Goal: Information Seeking & Learning: Learn about a topic

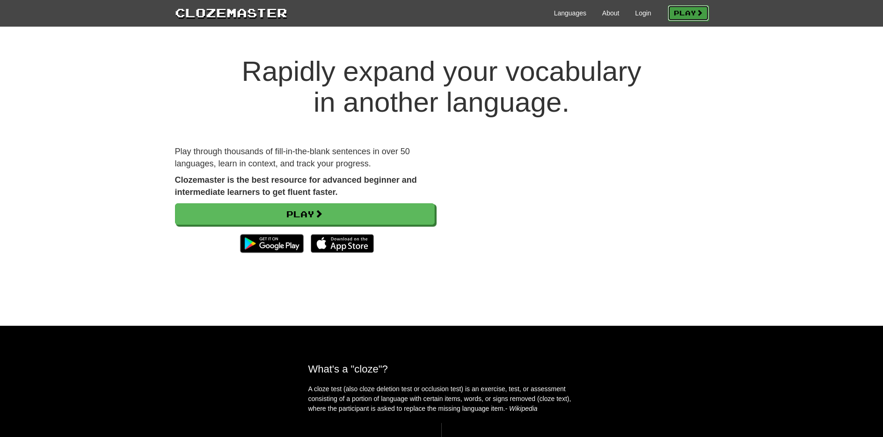
click at [682, 13] on link "Play" at bounding box center [687, 13] width 41 height 16
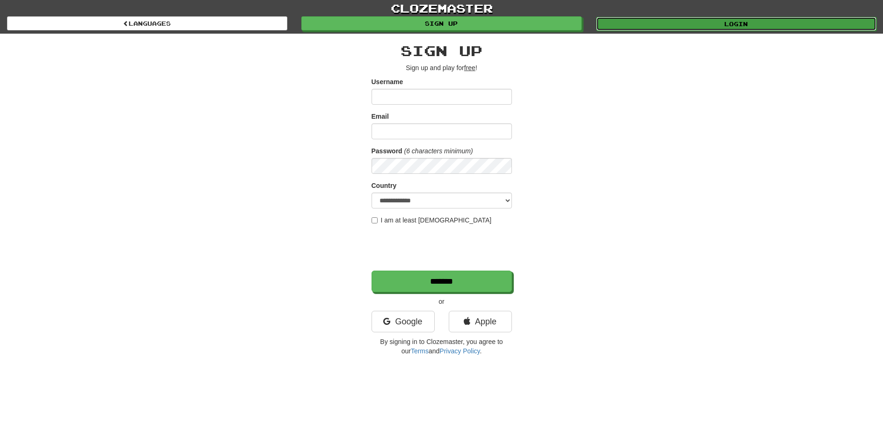
click at [644, 22] on link "Login" at bounding box center [736, 24] width 280 height 14
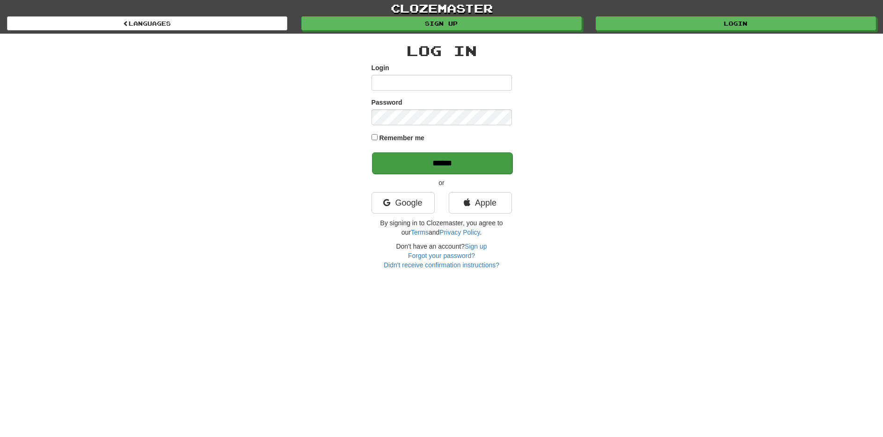
type input "*******"
click at [439, 159] on input "******" at bounding box center [442, 163] width 140 height 22
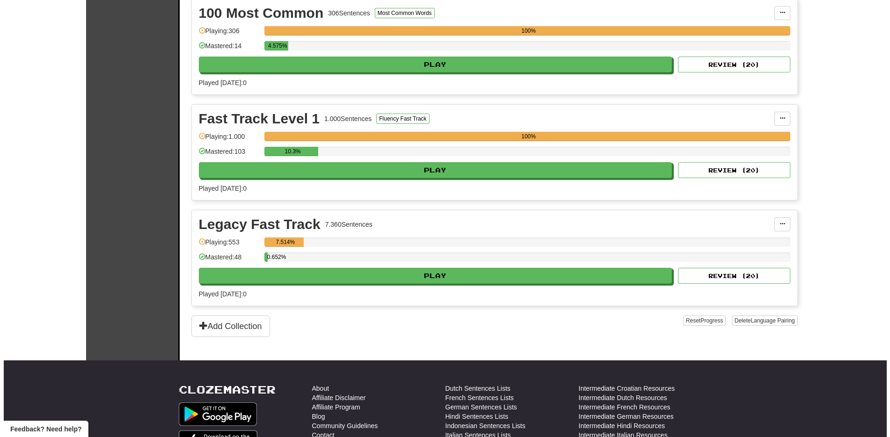
scroll to position [218, 0]
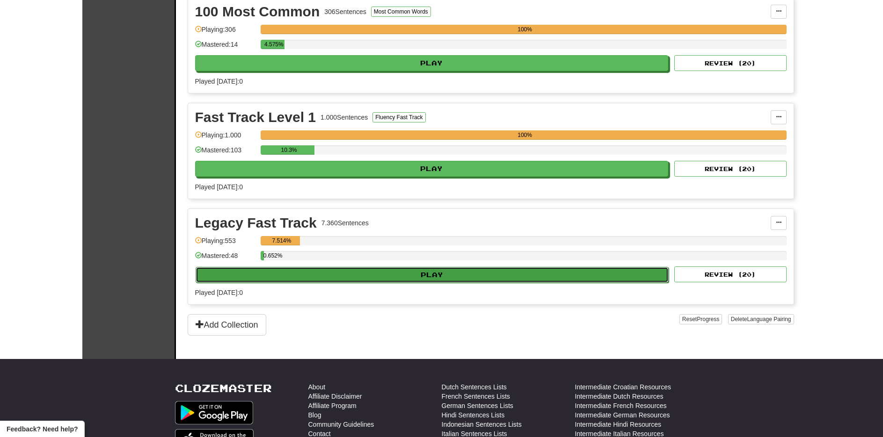
click at [528, 272] on button "Play" at bounding box center [432, 275] width 473 height 16
select select "**"
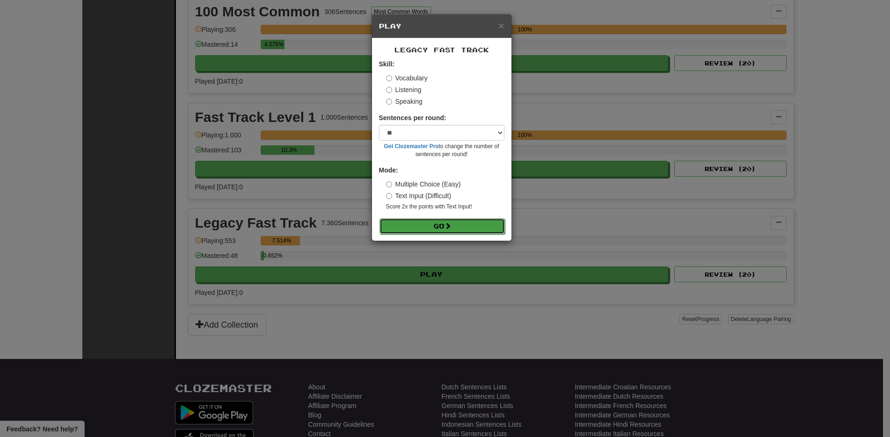
click at [435, 229] on button "Go" at bounding box center [441, 226] width 125 height 16
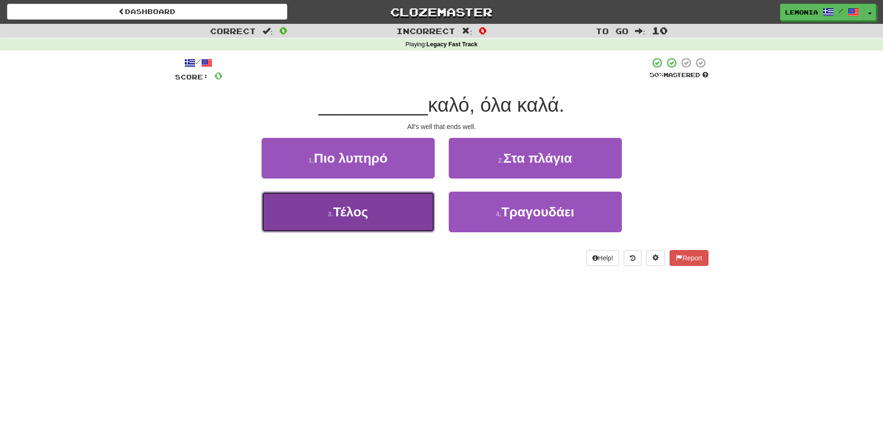
click at [375, 221] on button "3 . Τέλος" at bounding box center [347, 212] width 173 height 41
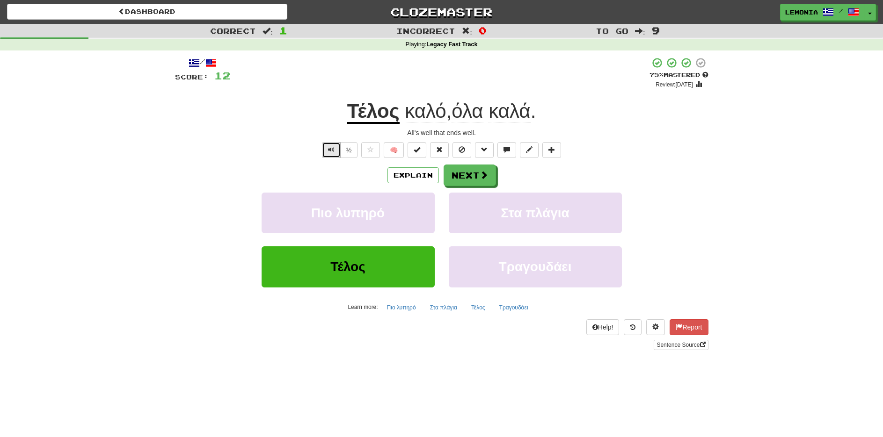
click at [325, 150] on button "Text-to-speech controls" at bounding box center [331, 150] width 19 height 16
click at [769, 223] on div "Correct : 1 Incorrect : 0 To go : 9 Playing : Legacy Fast Track / Score: 12 + 1…" at bounding box center [441, 194] width 883 height 340
click at [324, 151] on button "Text-to-speech controls" at bounding box center [331, 150] width 19 height 16
click at [329, 151] on span "Text-to-speech controls" at bounding box center [331, 149] width 7 height 7
click at [705, 213] on div "Πιο λυπηρό Στα πλάγια" at bounding box center [441, 220] width 561 height 54
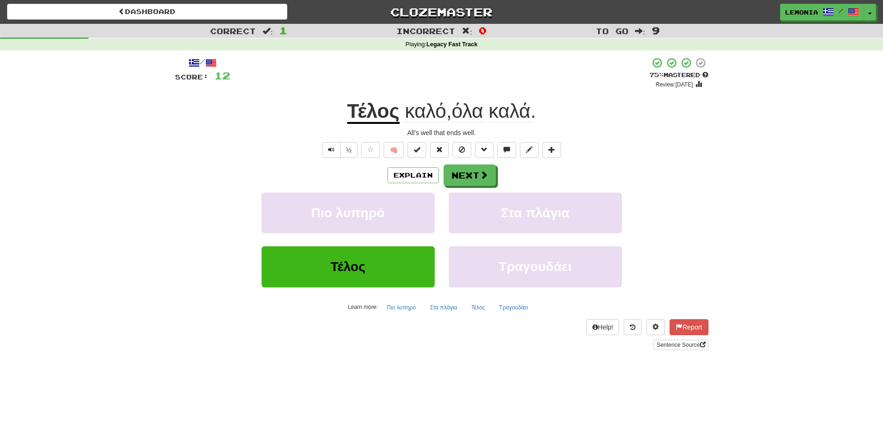
click at [791, 196] on div "Correct : 1 Incorrect : 0 To go : 9 Playing : Legacy Fast Track / Score: 12 + 1…" at bounding box center [441, 194] width 883 height 340
click at [363, 268] on span "Τέλος" at bounding box center [347, 267] width 35 height 15
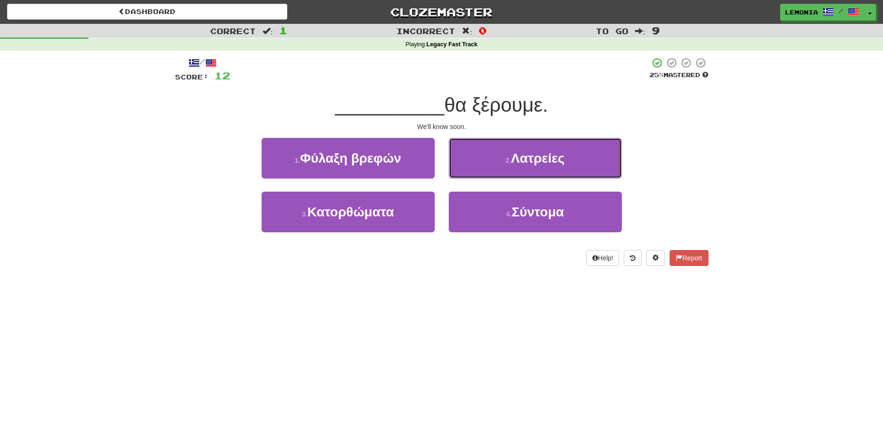
click at [493, 138] on button "2 . Λατρείες" at bounding box center [535, 158] width 173 height 41
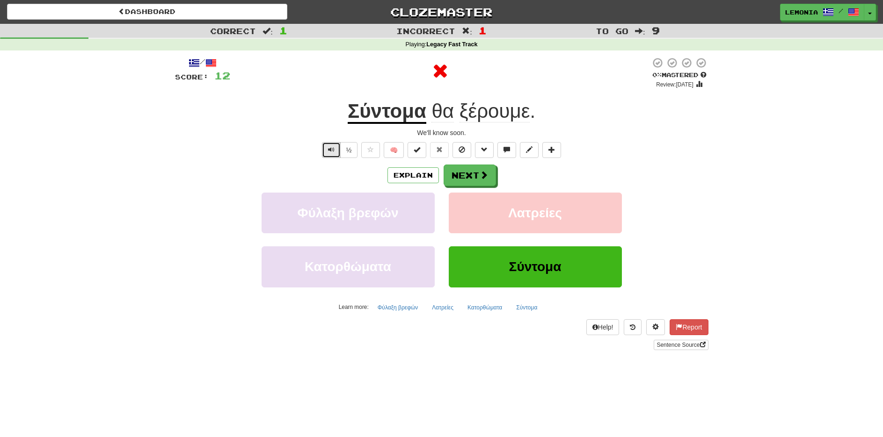
click at [334, 152] on span "Text-to-speech controls" at bounding box center [331, 149] width 7 height 7
drag, startPoint x: 233, startPoint y: 147, endPoint x: 232, endPoint y: 135, distance: 12.2
click at [232, 135] on div "We'll know soon." at bounding box center [441, 132] width 533 height 9
click at [769, 189] on div "Correct : 1 Incorrect : 1 To go : 9 Playing : Legacy Fast Track / Score: 12 0 %…" at bounding box center [441, 194] width 883 height 340
click at [712, 231] on div "/ Score: 12 0 % Mastered Review: [DATE] Σύντομα θα ξέρουμε . We'll know soon. ½…" at bounding box center [441, 207] width 547 height 313
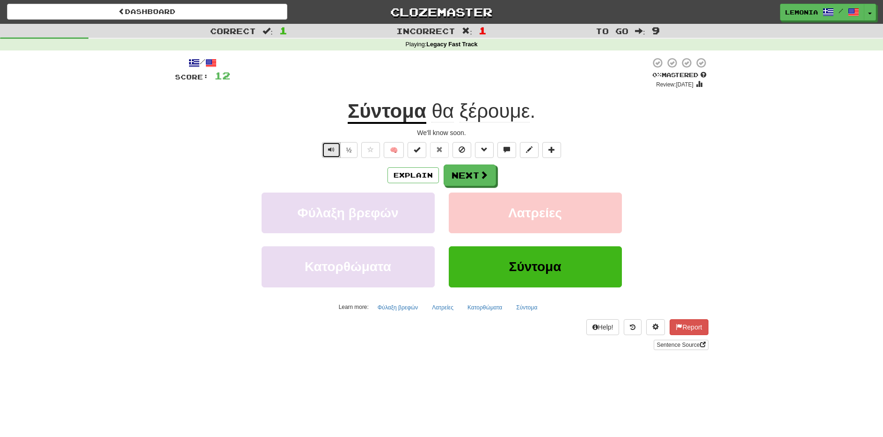
click at [329, 148] on span "Text-to-speech controls" at bounding box center [331, 149] width 7 height 7
click at [711, 224] on div "/ Score: 12 0 % Mastered Review: [DATE] Σύντομα θα ξέρουμε . We'll know soon. ½…" at bounding box center [441, 207] width 547 height 313
click at [480, 173] on span at bounding box center [484, 175] width 8 height 8
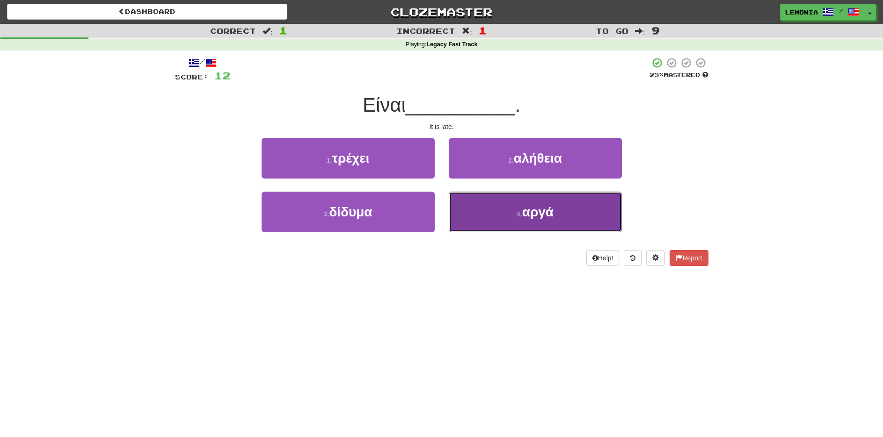
click at [507, 210] on button "4 . αργά" at bounding box center [535, 212] width 173 height 41
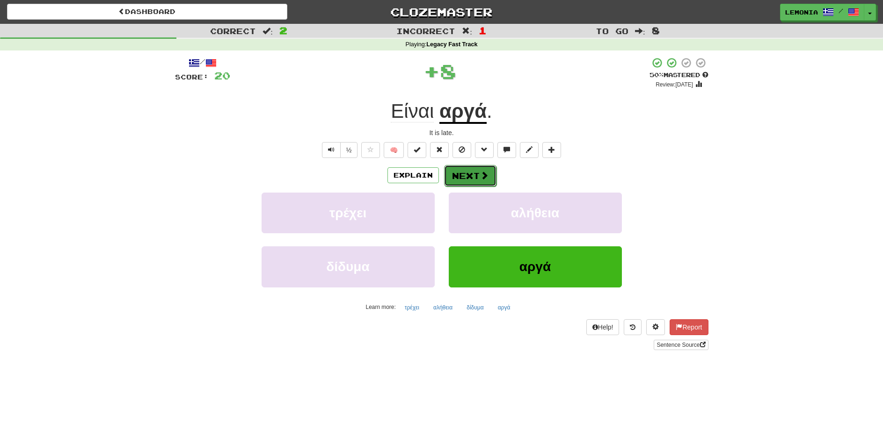
click at [484, 179] on span at bounding box center [484, 175] width 8 height 8
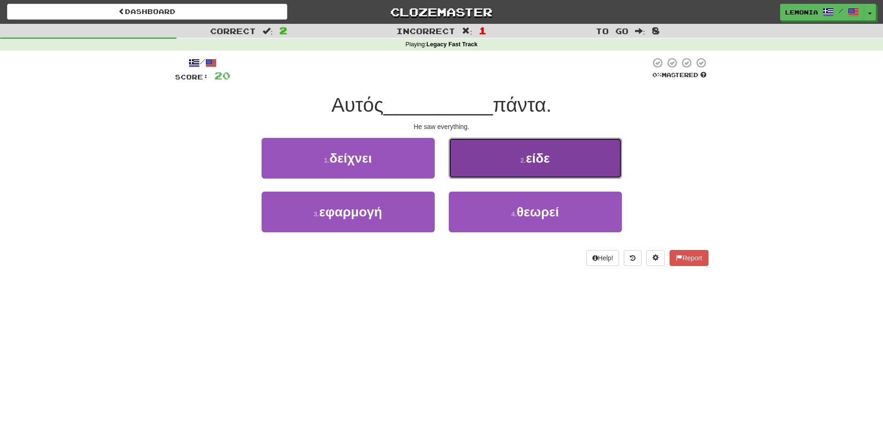
click at [495, 161] on button "2 . είδε" at bounding box center [535, 158] width 173 height 41
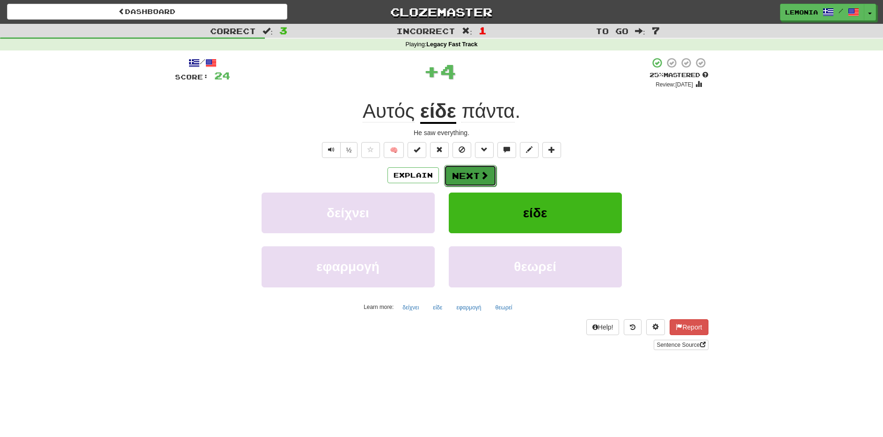
click at [466, 179] on button "Next" at bounding box center [470, 176] width 52 height 22
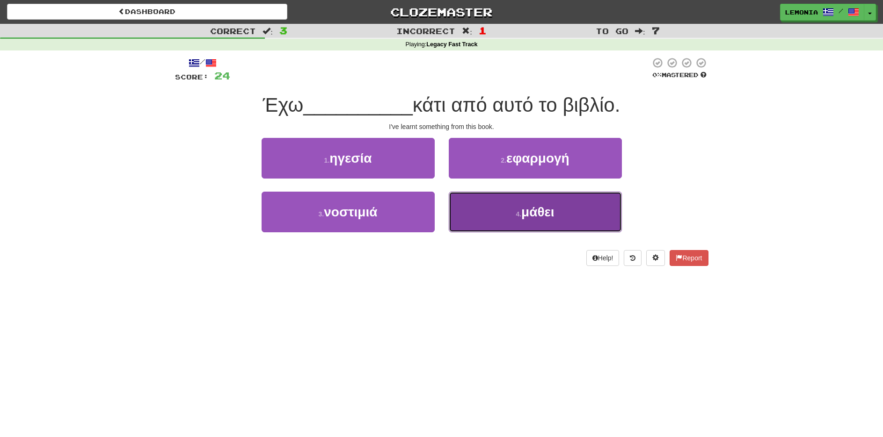
click at [544, 211] on span "μάθει" at bounding box center [537, 212] width 33 height 15
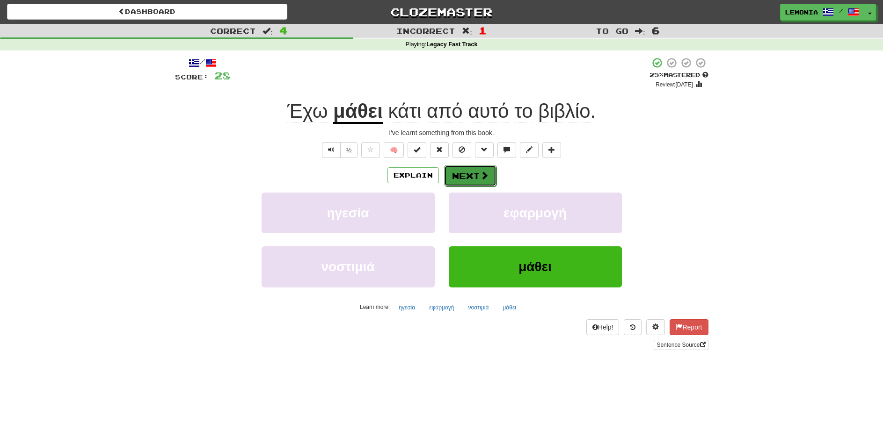
click at [472, 181] on button "Next" at bounding box center [470, 176] width 52 height 22
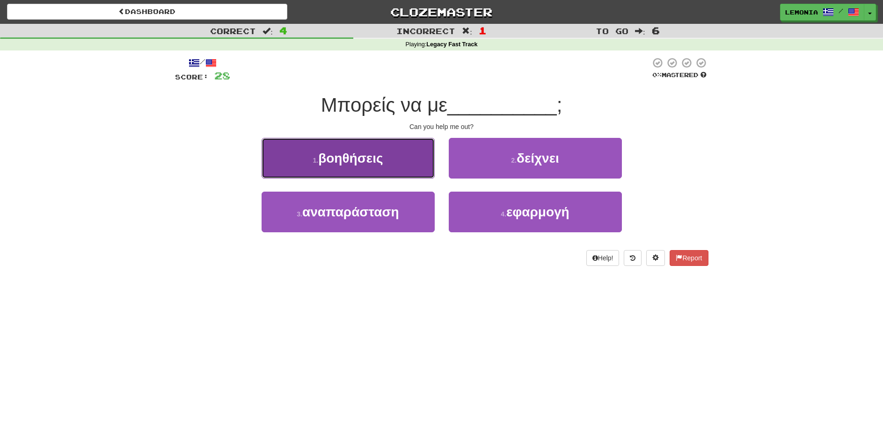
click at [404, 168] on button "1 . βοηθήσεις" at bounding box center [347, 158] width 173 height 41
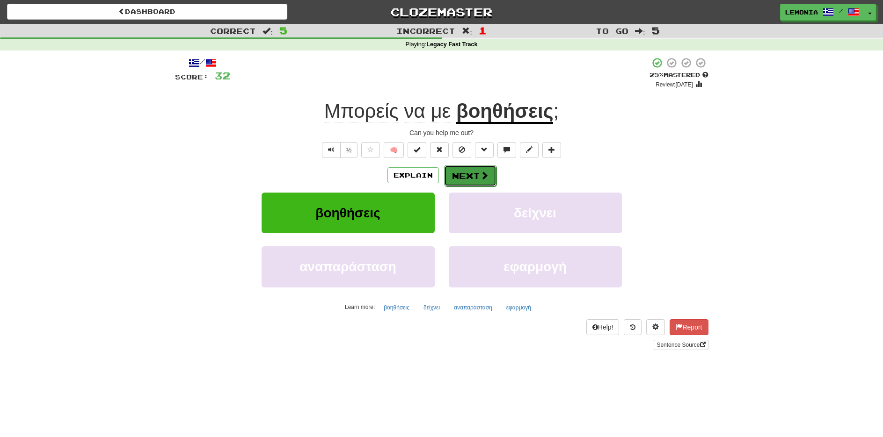
click at [487, 178] on button "Next" at bounding box center [470, 176] width 52 height 22
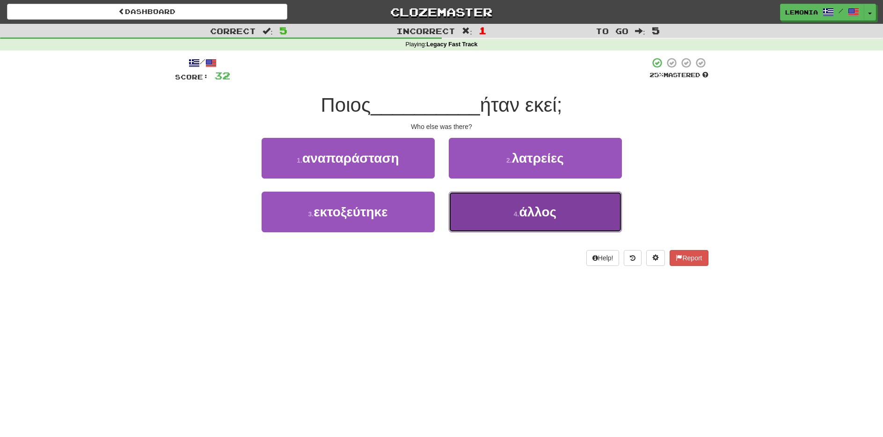
click at [519, 215] on small "4 ." at bounding box center [517, 213] width 6 height 7
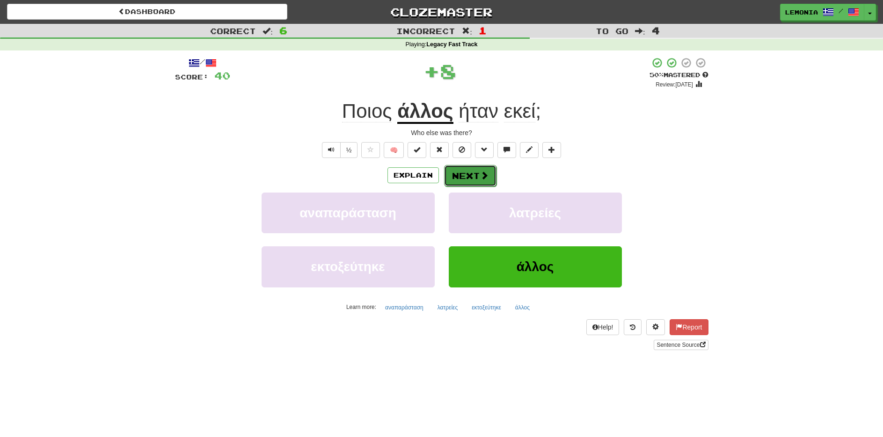
click at [466, 172] on button "Next" at bounding box center [470, 176] width 52 height 22
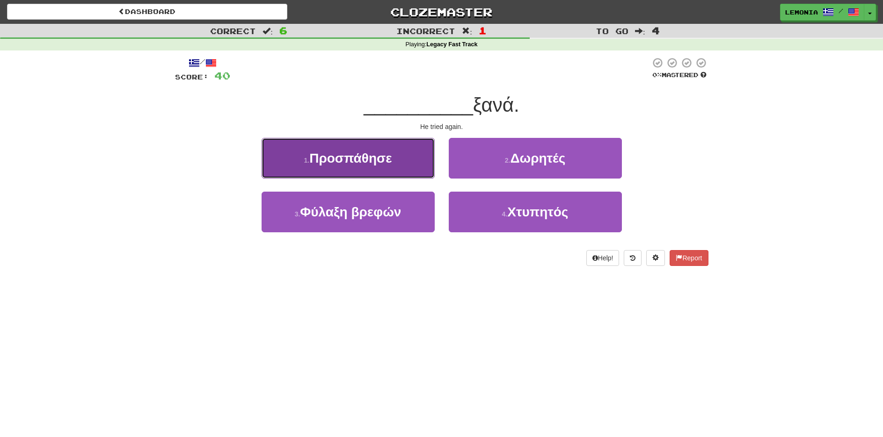
click at [389, 162] on span "Προσπάθησε" at bounding box center [350, 158] width 82 height 15
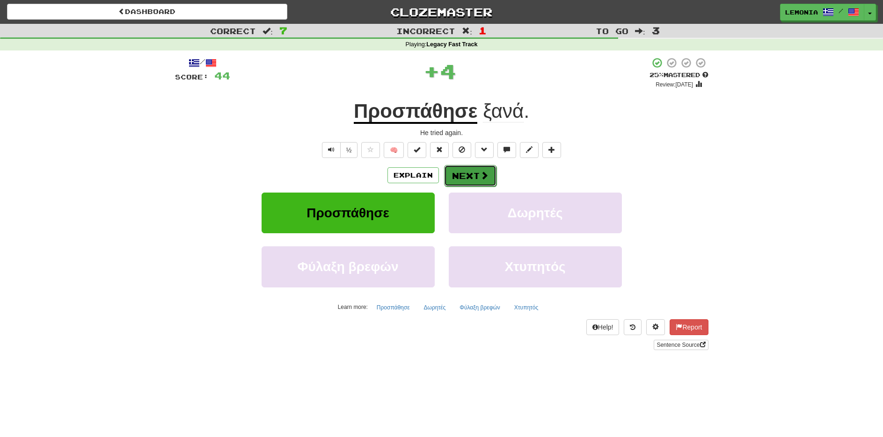
click at [472, 168] on button "Next" at bounding box center [470, 176] width 52 height 22
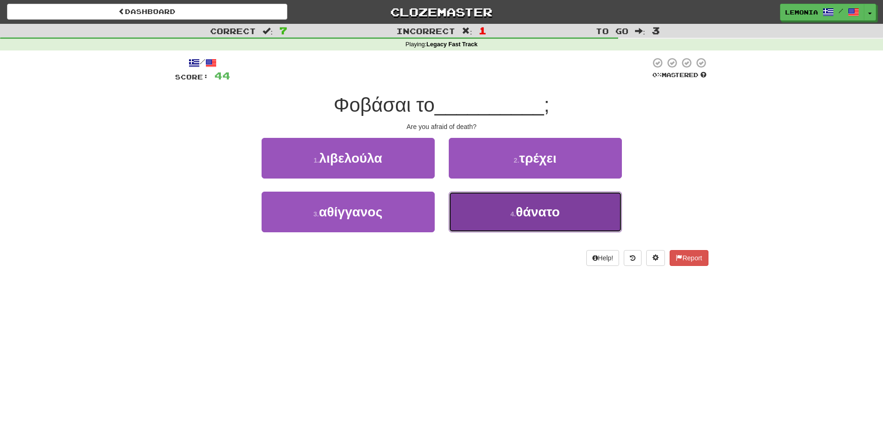
click at [524, 222] on button "4 . θάνατο" at bounding box center [535, 212] width 173 height 41
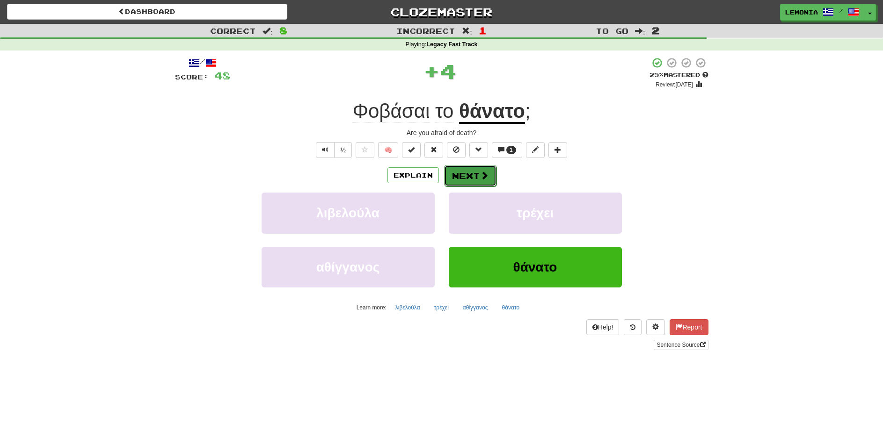
click at [471, 172] on button "Next" at bounding box center [470, 176] width 52 height 22
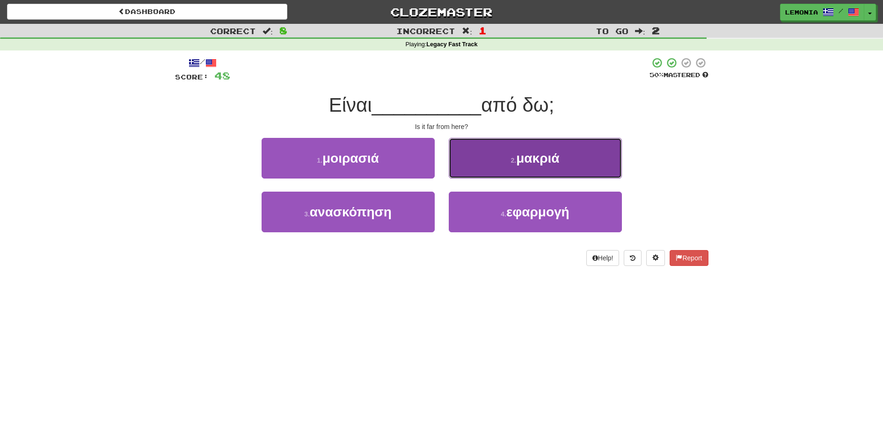
click at [561, 171] on button "2 . μακριά" at bounding box center [535, 158] width 173 height 41
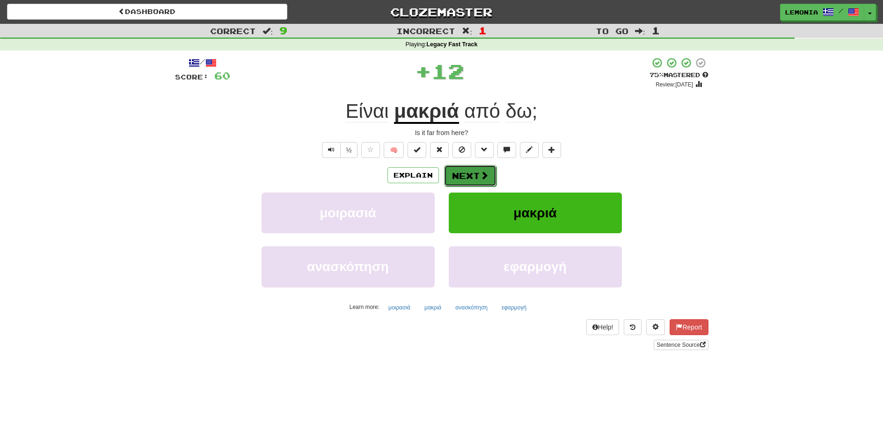
click at [475, 176] on button "Next" at bounding box center [470, 176] width 52 height 22
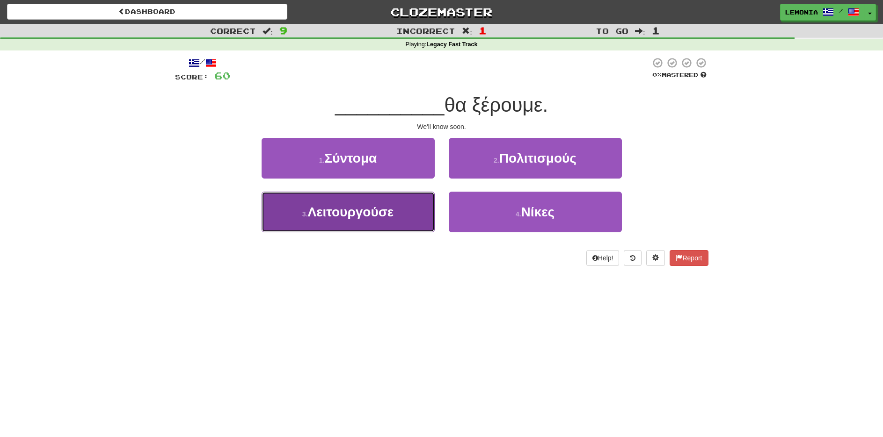
click at [400, 215] on button "3 . Λειτουργούσε" at bounding box center [347, 212] width 173 height 41
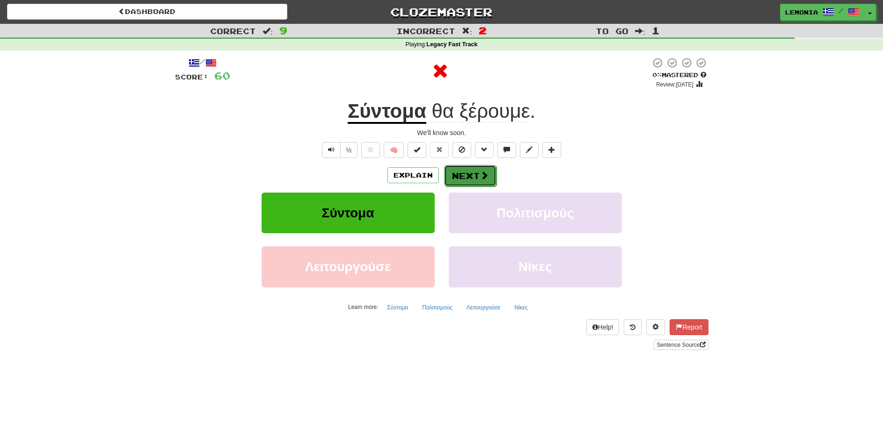
click at [464, 174] on button "Next" at bounding box center [470, 176] width 52 height 22
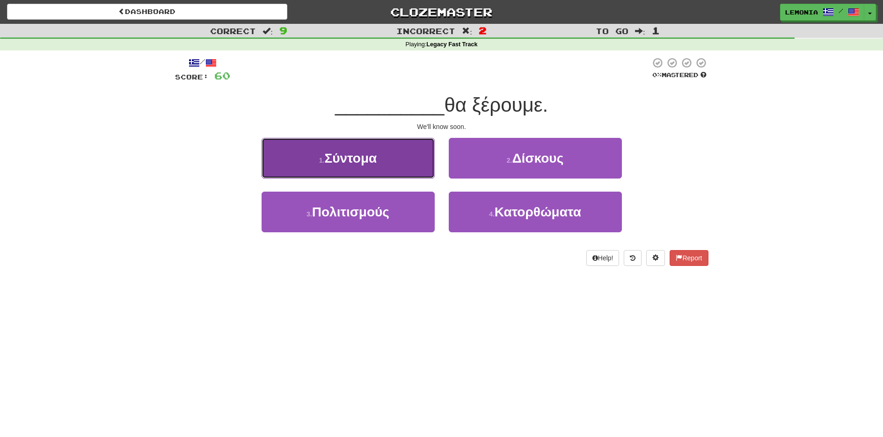
click at [398, 156] on button "1 . Σύντομα" at bounding box center [347, 158] width 173 height 41
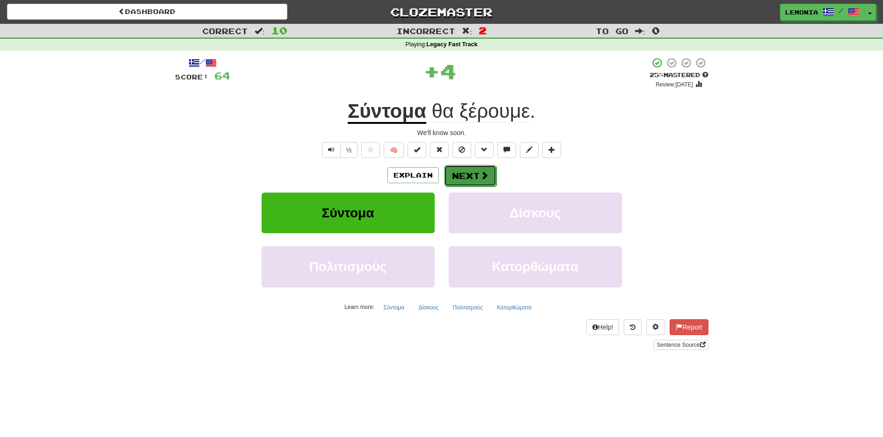
click at [465, 176] on button "Next" at bounding box center [470, 176] width 52 height 22
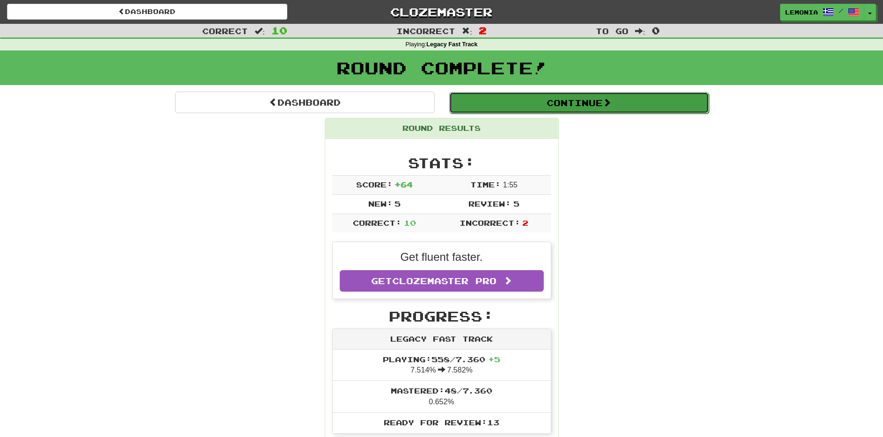
click at [638, 108] on button "Continue" at bounding box center [579, 103] width 260 height 22
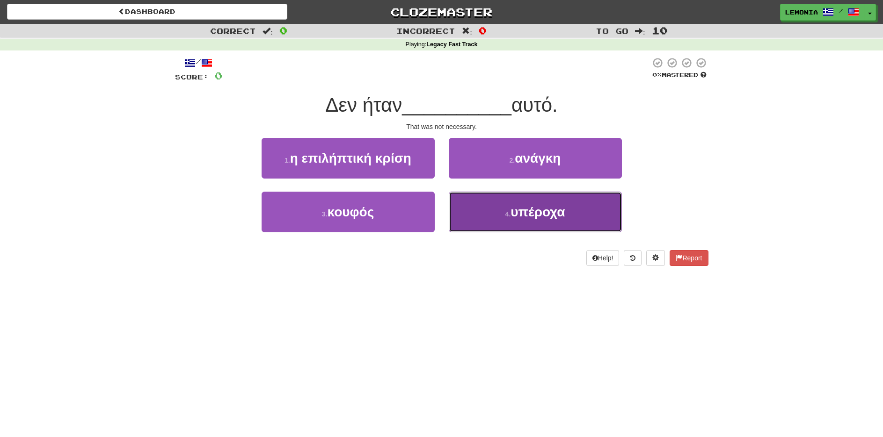
click at [581, 212] on button "4 . υπέροχα" at bounding box center [535, 212] width 173 height 41
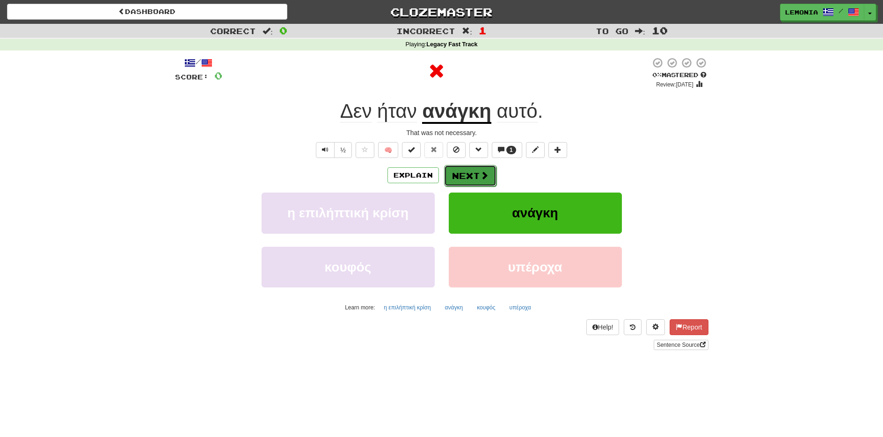
click at [475, 177] on button "Next" at bounding box center [470, 176] width 52 height 22
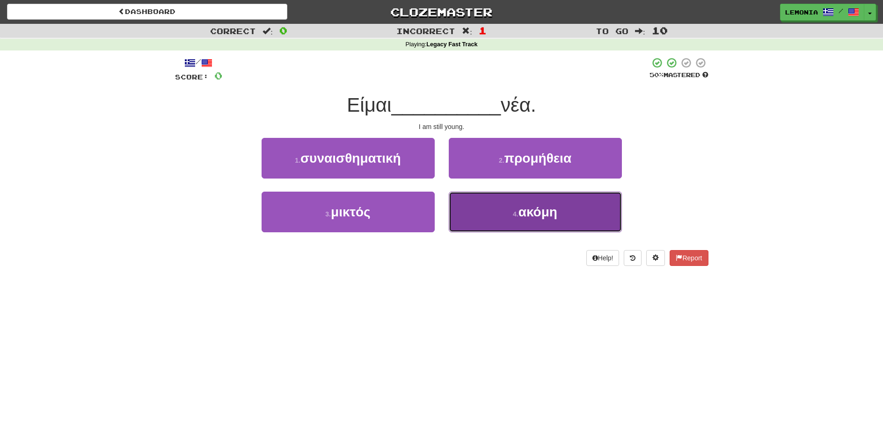
click at [593, 209] on button "4 . ακόμη" at bounding box center [535, 212] width 173 height 41
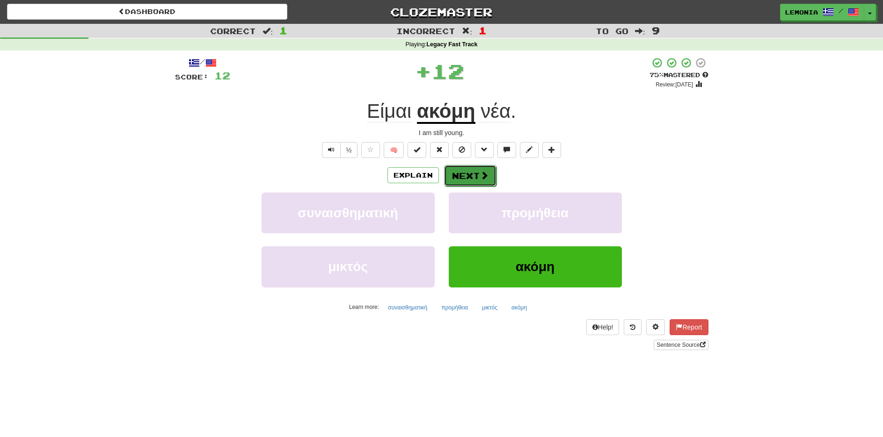
click at [470, 171] on button "Next" at bounding box center [470, 176] width 52 height 22
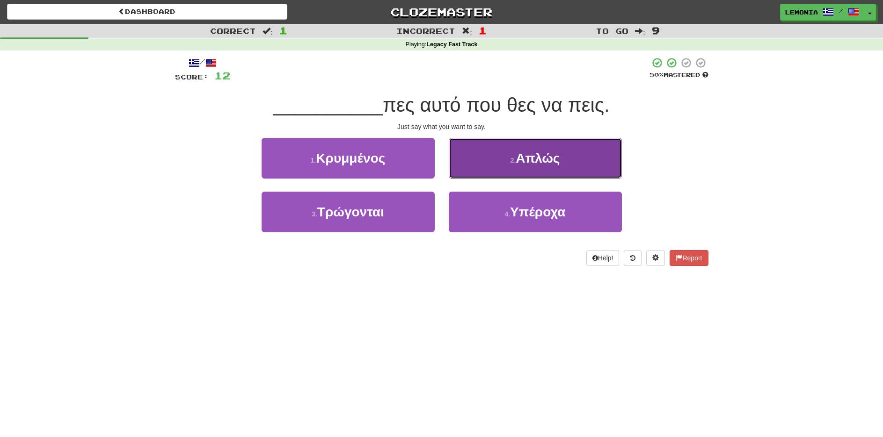
click at [561, 174] on button "2 . Απλώς" at bounding box center [535, 158] width 173 height 41
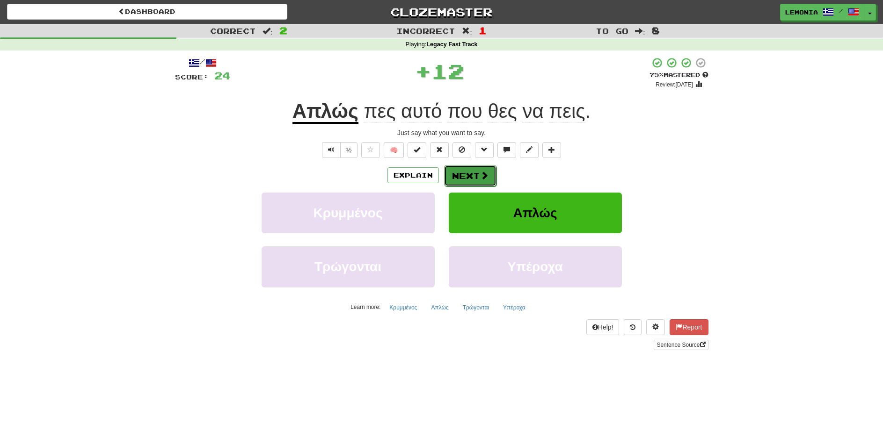
click at [465, 178] on button "Next" at bounding box center [470, 176] width 52 height 22
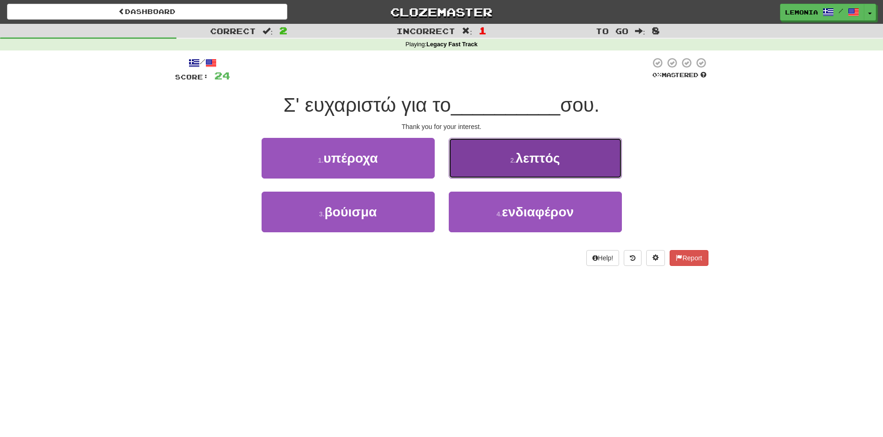
click at [578, 165] on button "2 . λεπτός" at bounding box center [535, 158] width 173 height 41
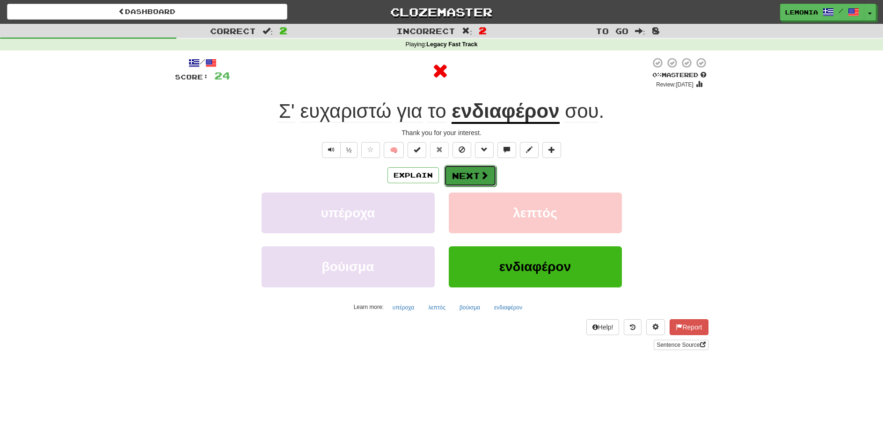
click at [467, 179] on button "Next" at bounding box center [470, 176] width 52 height 22
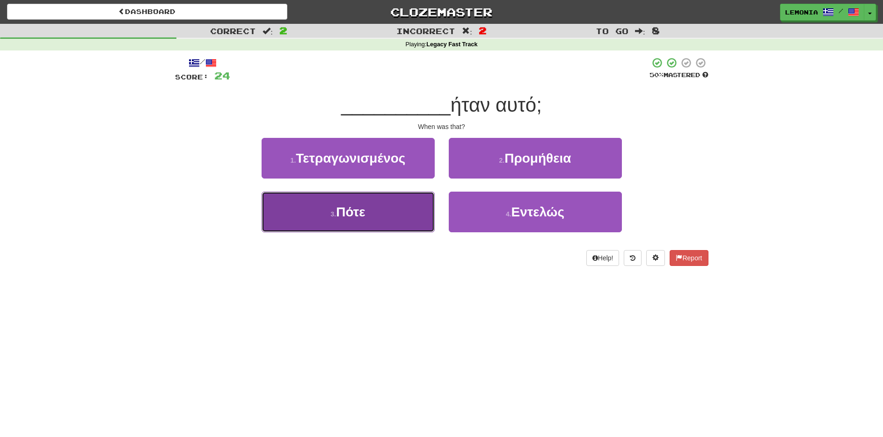
click at [383, 214] on button "3 . Πότε" at bounding box center [347, 212] width 173 height 41
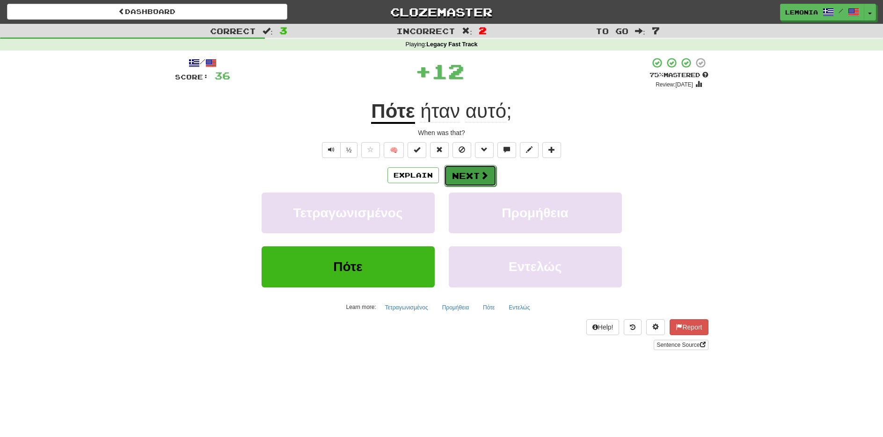
click at [475, 181] on button "Next" at bounding box center [470, 176] width 52 height 22
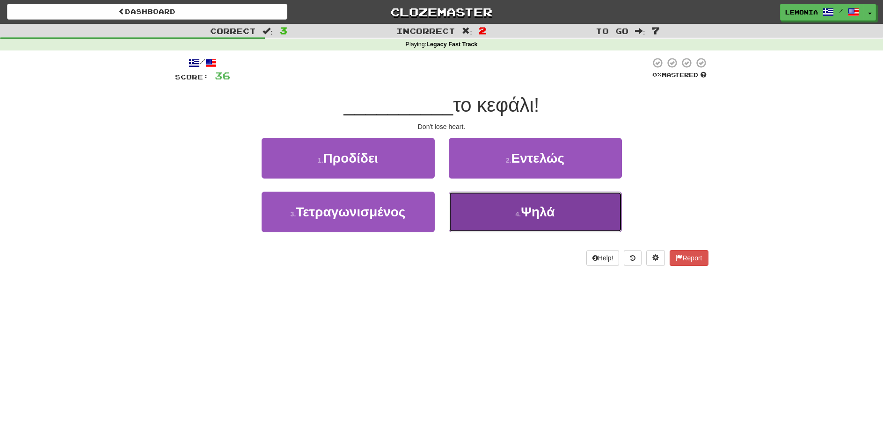
click at [554, 208] on span "Ψηλά" at bounding box center [538, 212] width 34 height 15
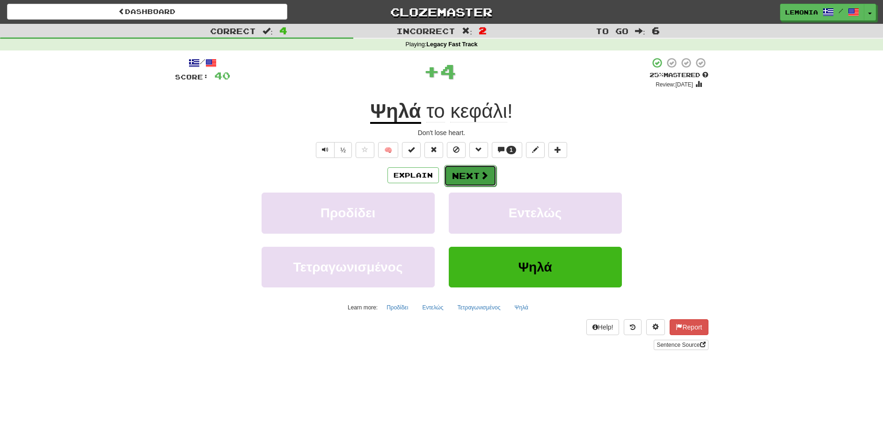
click at [474, 178] on button "Next" at bounding box center [470, 176] width 52 height 22
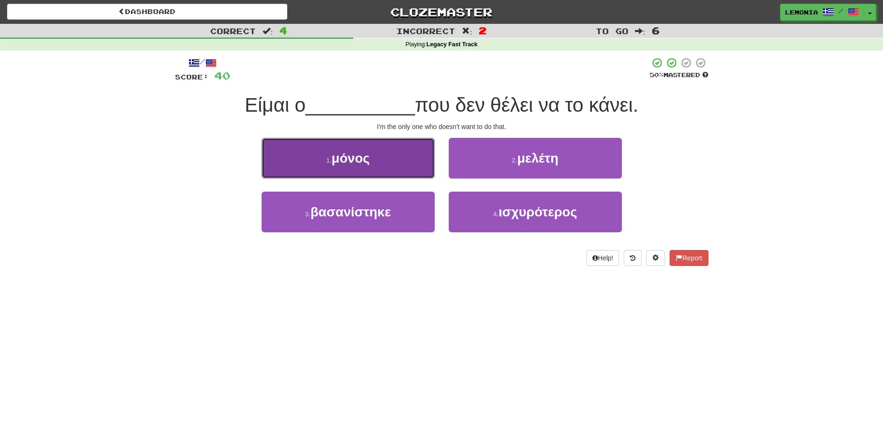
click at [380, 164] on button "1 . μόνος" at bounding box center [347, 158] width 173 height 41
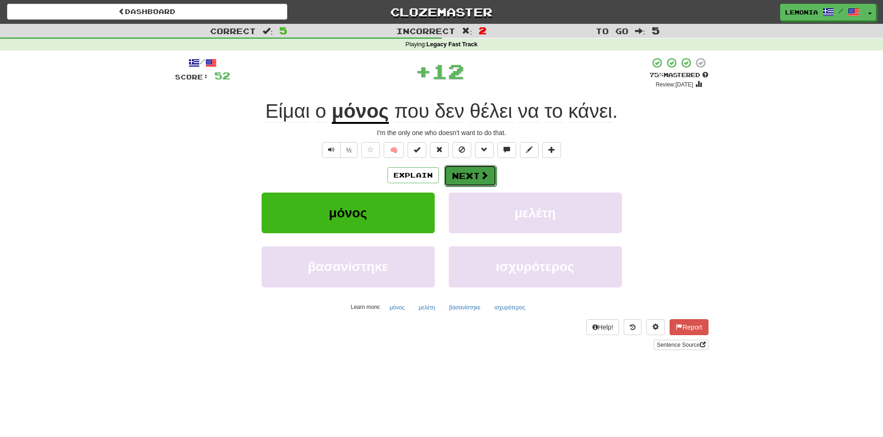
click at [480, 178] on span at bounding box center [484, 175] width 8 height 8
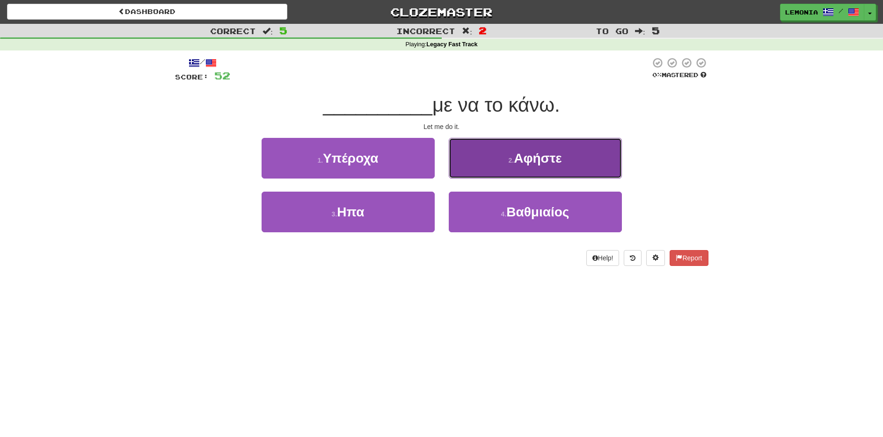
click at [589, 160] on button "2 . Αφήστε" at bounding box center [535, 158] width 173 height 41
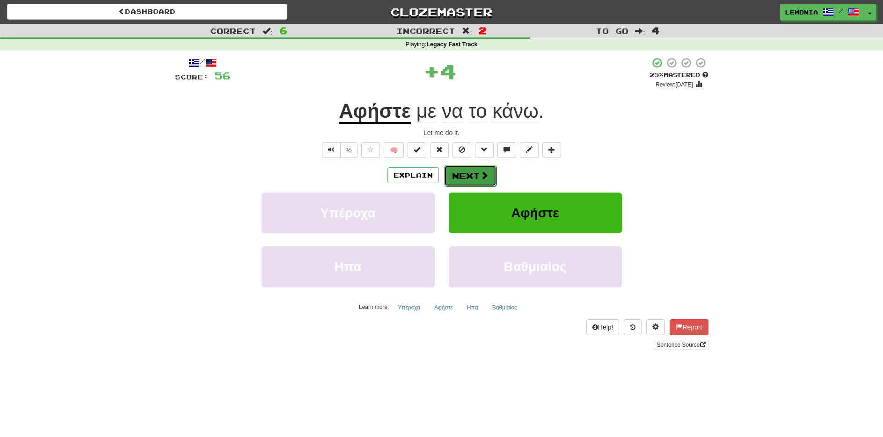
click at [473, 176] on button "Next" at bounding box center [470, 176] width 52 height 22
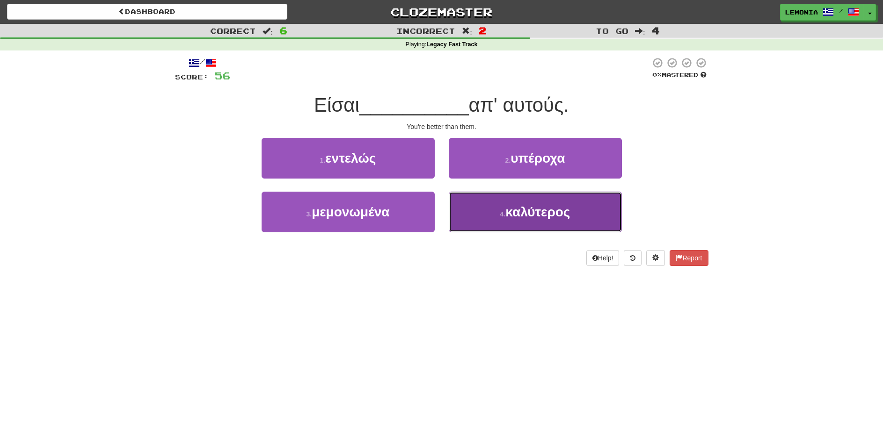
click at [582, 198] on button "4 . καλύτερος" at bounding box center [535, 212] width 173 height 41
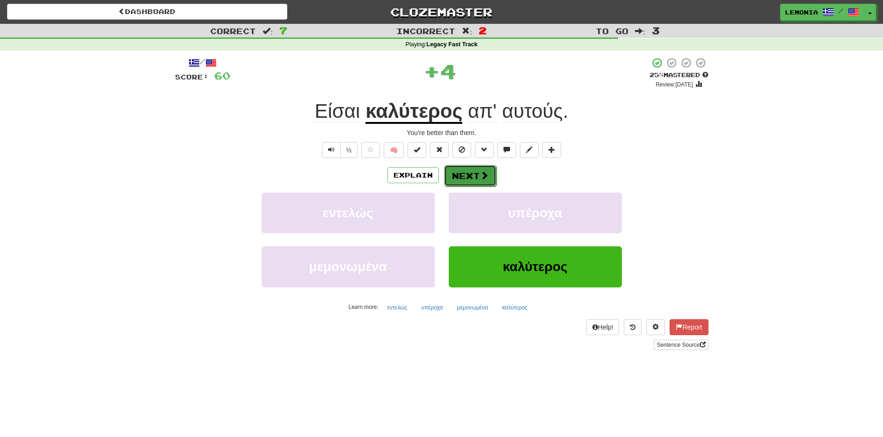
click at [470, 178] on button "Next" at bounding box center [470, 176] width 52 height 22
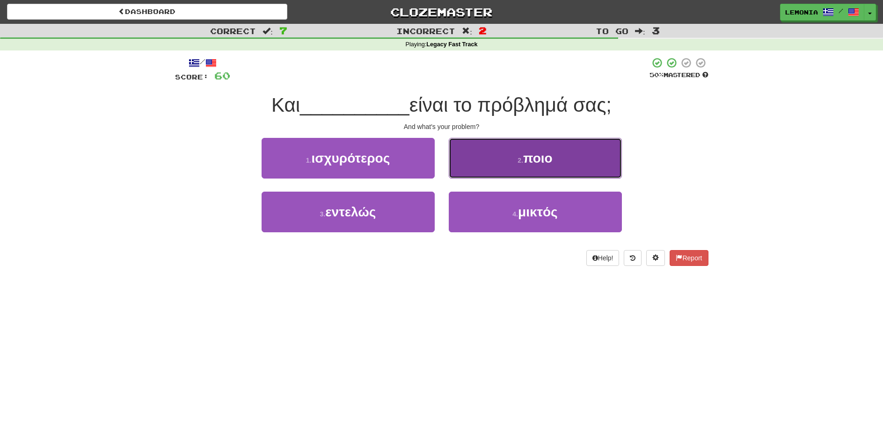
click at [486, 157] on button "2 . ποιο" at bounding box center [535, 158] width 173 height 41
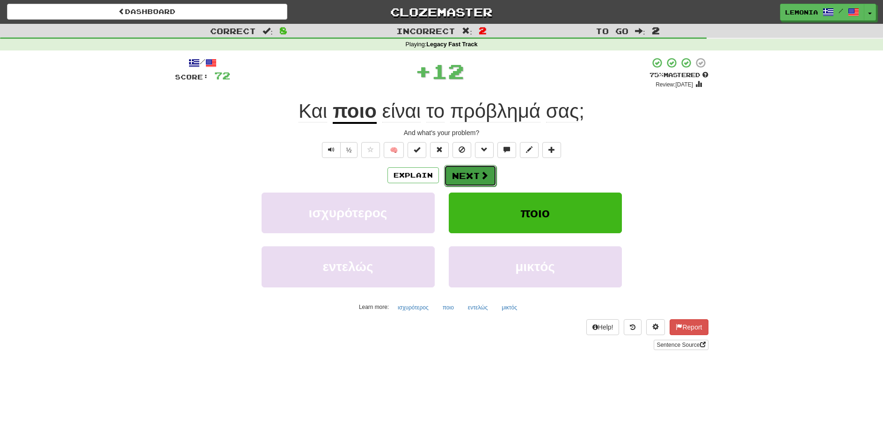
click at [470, 178] on button "Next" at bounding box center [470, 176] width 52 height 22
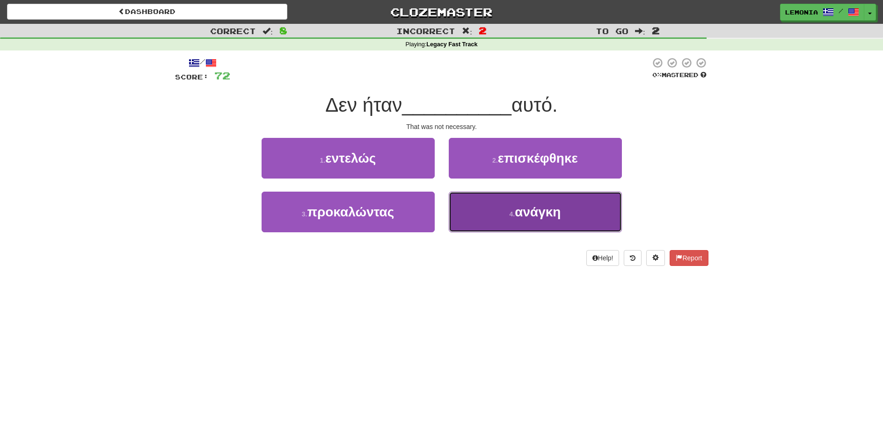
click at [475, 227] on button "4 . ανάγκη" at bounding box center [535, 212] width 173 height 41
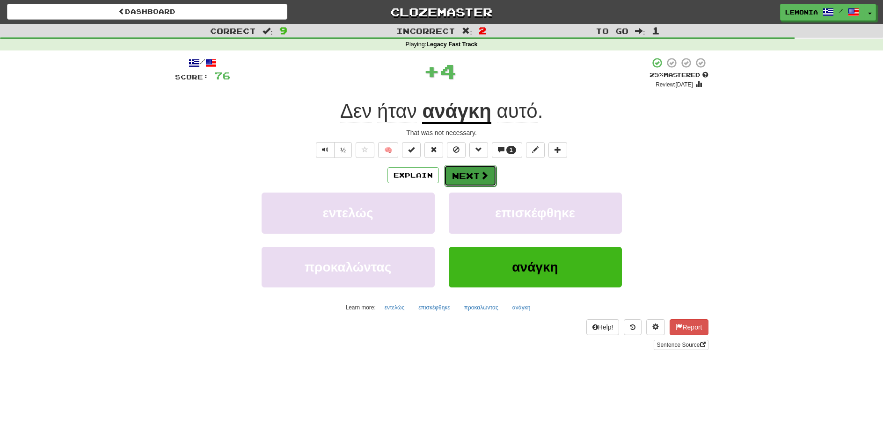
click at [483, 180] on span at bounding box center [484, 175] width 8 height 8
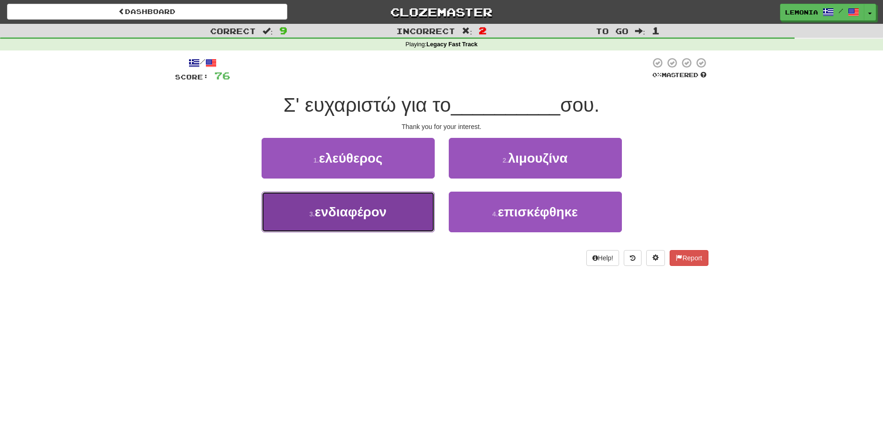
click at [407, 216] on button "3 . ενδιαφέρον" at bounding box center [347, 212] width 173 height 41
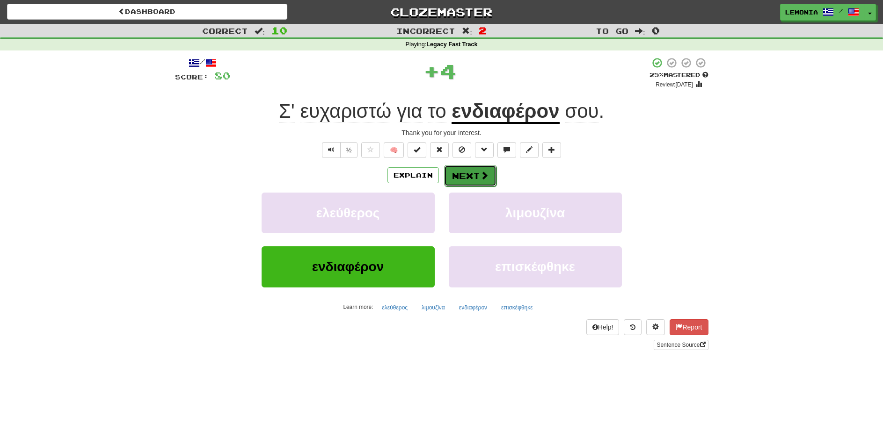
click at [481, 178] on span at bounding box center [484, 175] width 8 height 8
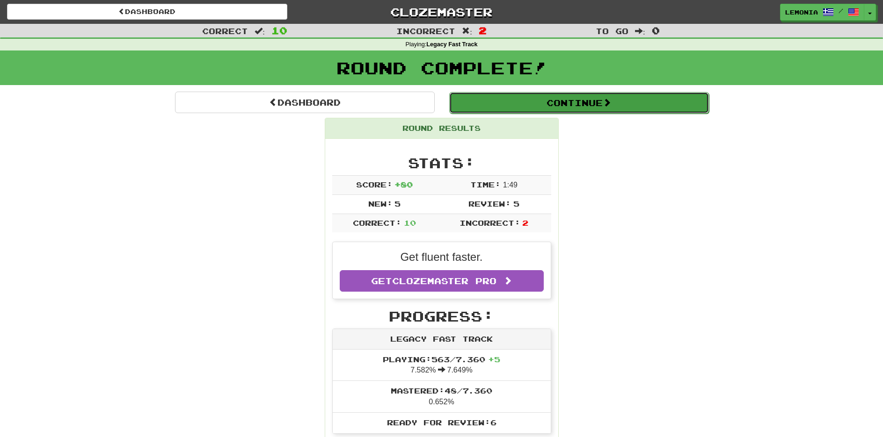
click at [558, 105] on button "Continue" at bounding box center [579, 103] width 260 height 22
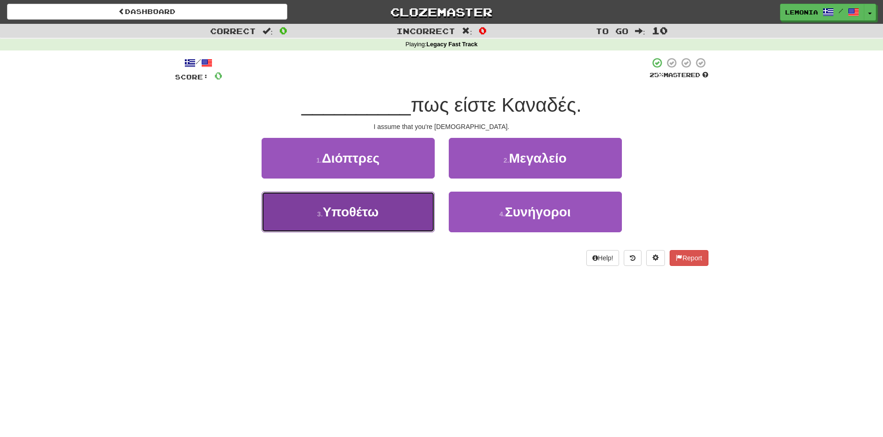
click at [387, 219] on button "3 . Υποθέτω" at bounding box center [347, 212] width 173 height 41
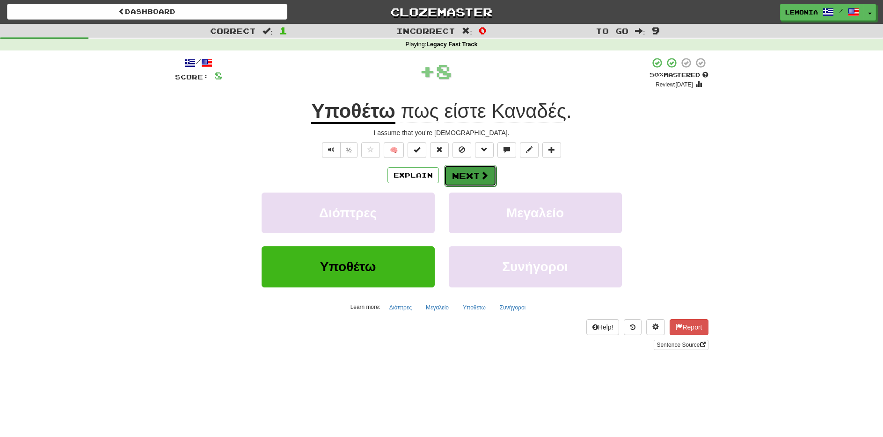
click at [482, 177] on span at bounding box center [484, 175] width 8 height 8
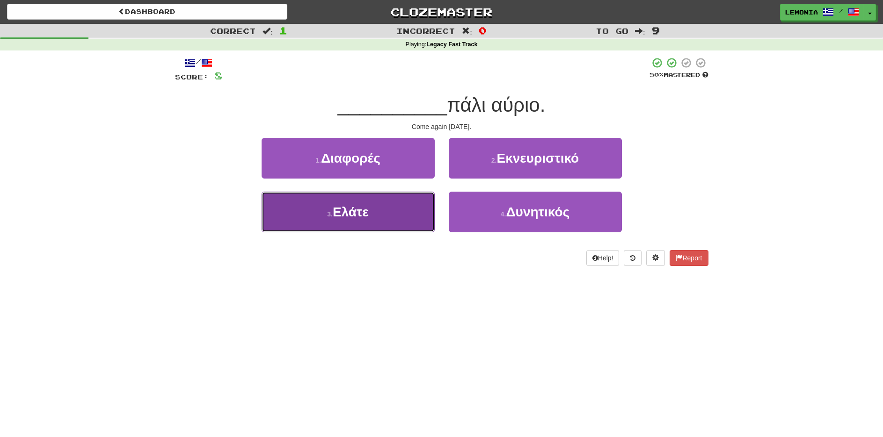
click at [370, 215] on button "3 . Ελάτε" at bounding box center [347, 212] width 173 height 41
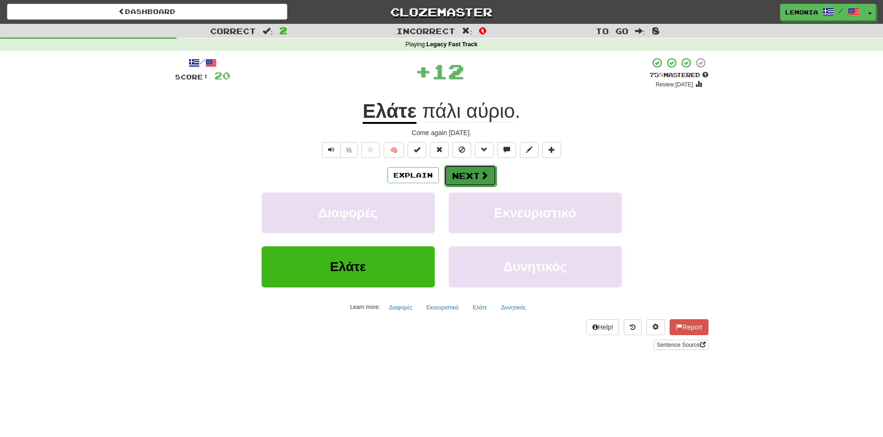
click at [468, 177] on button "Next" at bounding box center [470, 176] width 52 height 22
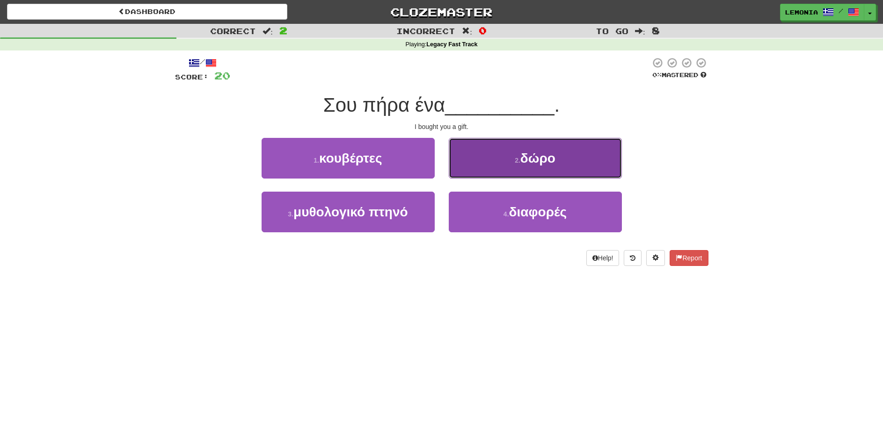
click at [598, 171] on button "2 . δώρο" at bounding box center [535, 158] width 173 height 41
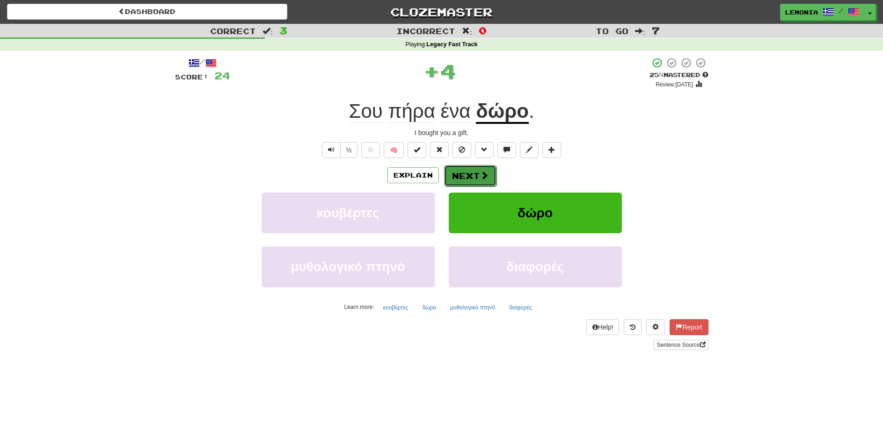
click at [463, 182] on button "Next" at bounding box center [470, 176] width 52 height 22
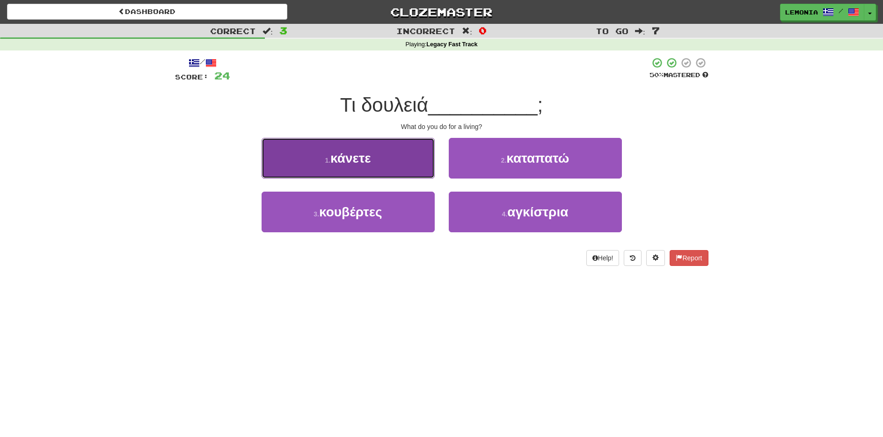
click at [338, 164] on span "κάνετε" at bounding box center [350, 158] width 41 height 15
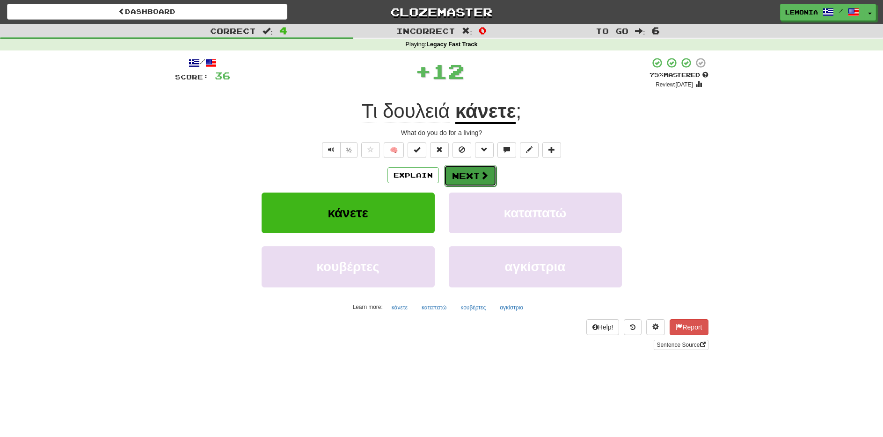
click at [486, 177] on span at bounding box center [484, 175] width 8 height 8
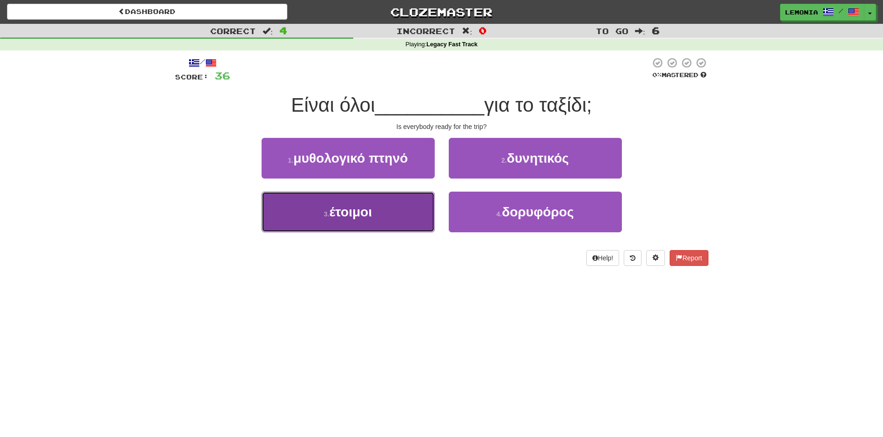
click at [388, 223] on button "3 . έτοιμοι" at bounding box center [347, 212] width 173 height 41
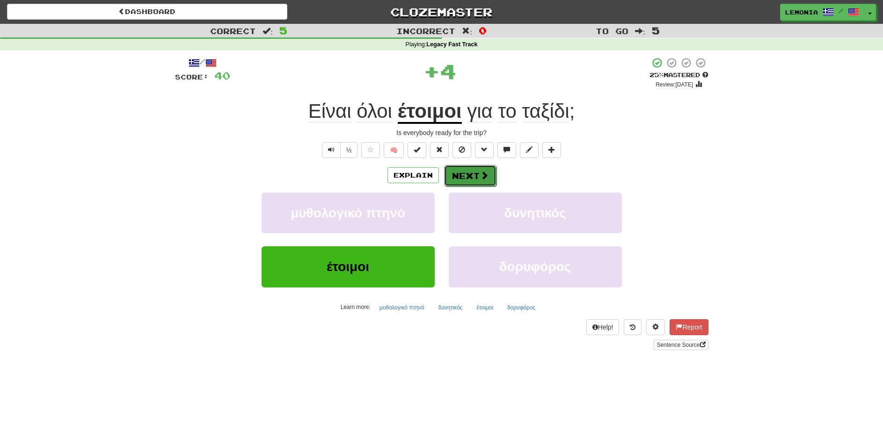
click at [477, 173] on button "Next" at bounding box center [470, 176] width 52 height 22
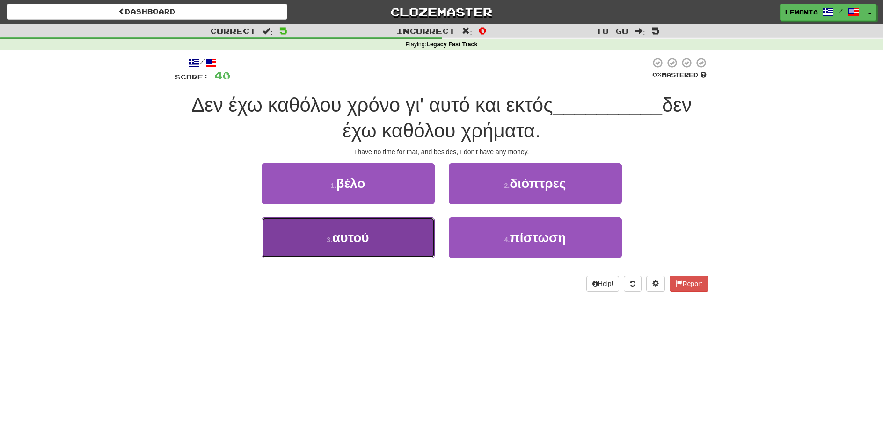
click at [384, 240] on button "3 . αυτού" at bounding box center [347, 238] width 173 height 41
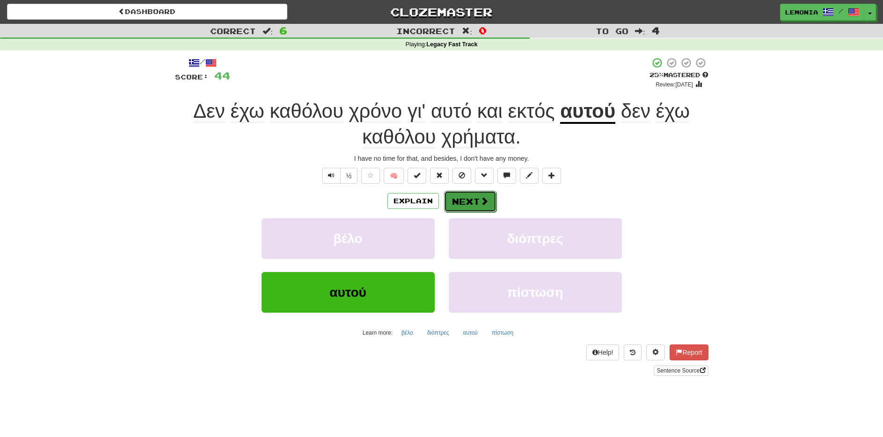
click at [478, 203] on button "Next" at bounding box center [470, 202] width 52 height 22
